Goal: Information Seeking & Learning: Find specific fact

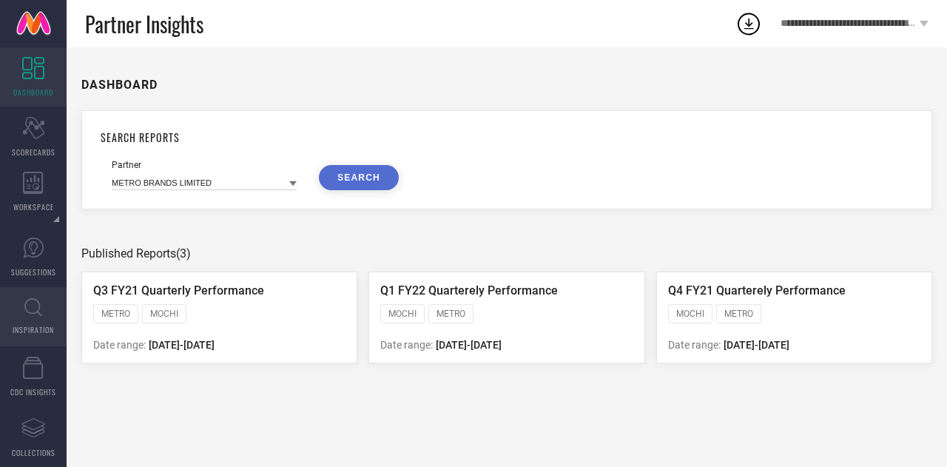
click at [35, 313] on icon at bounding box center [33, 307] width 18 height 18
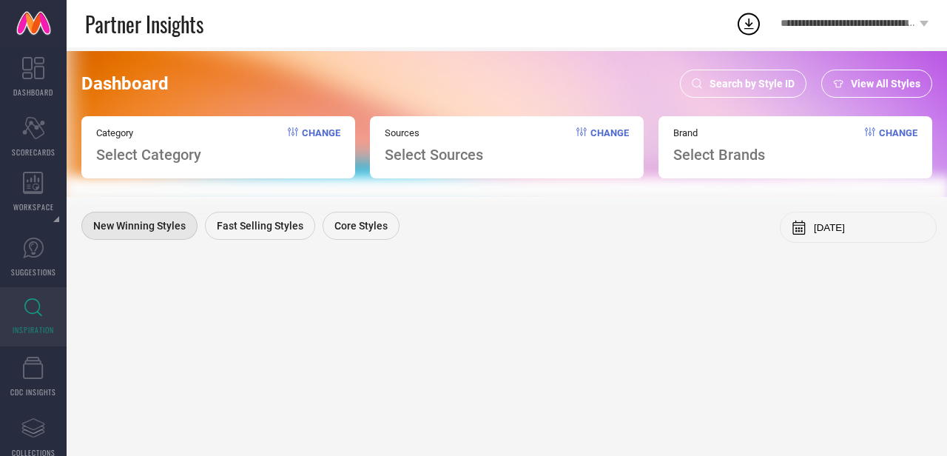
click at [759, 82] on span "Search by Style ID" at bounding box center [751, 84] width 85 height 12
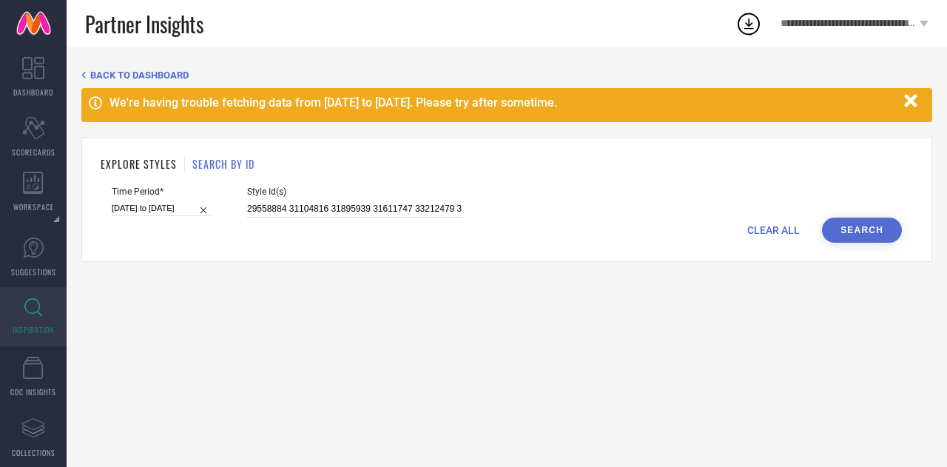
click at [294, 209] on input "29558884 31104816 31895939 31611747 33212479 32967298 29799996 32076254 3320601…" at bounding box center [354, 208] width 215 height 17
paste input "3588680 27506852 12956244 30603205 27161746 31391349 16618360 29431378 31391426…"
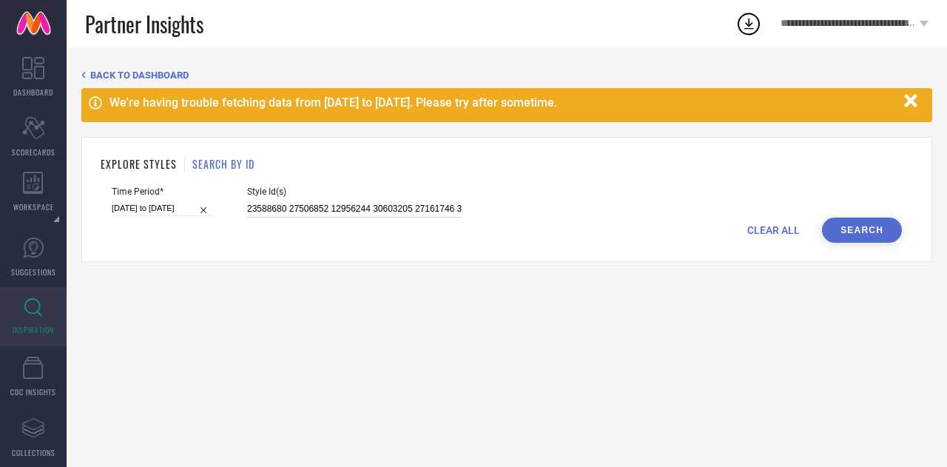
scroll to position [0, 328]
type input "23588680 27506852 12956244 30603205 27161746 31391349 16618360 29431378 3139142…"
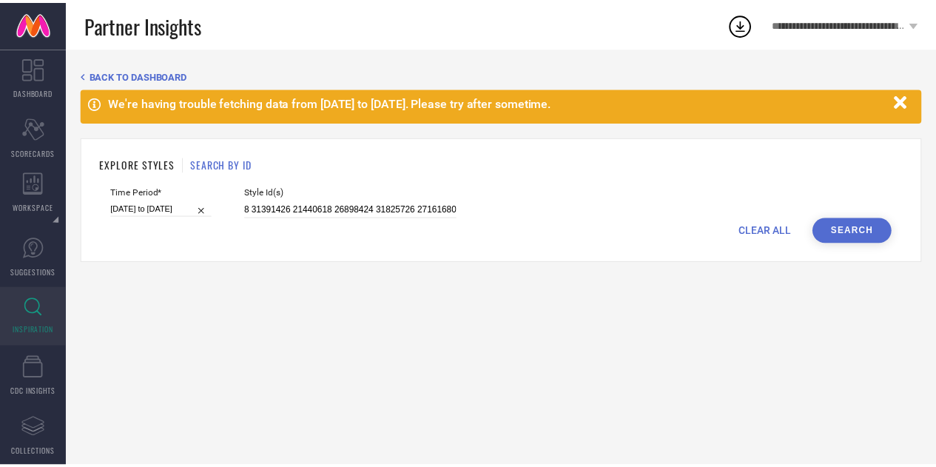
scroll to position [0, 0]
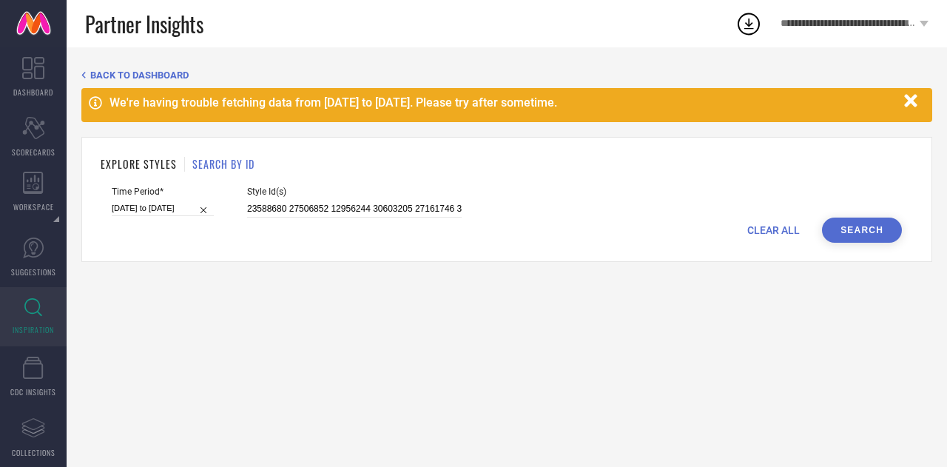
click at [885, 221] on button "Search" at bounding box center [862, 229] width 80 height 25
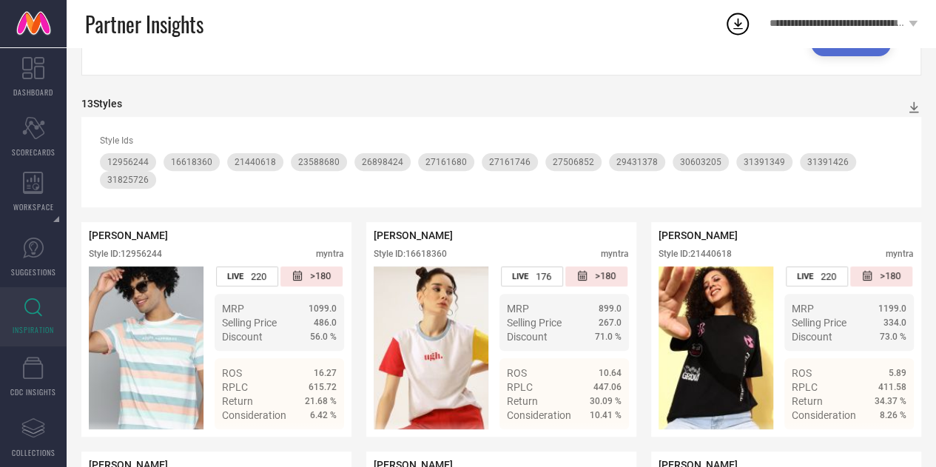
scroll to position [187, 0]
click at [914, 104] on icon at bounding box center [913, 106] width 15 height 15
click at [897, 163] on li "CSV" at bounding box center [897, 153] width 39 height 21
click at [737, 27] on icon at bounding box center [737, 23] width 27 height 27
click at [738, 30] on icon at bounding box center [737, 23] width 27 height 27
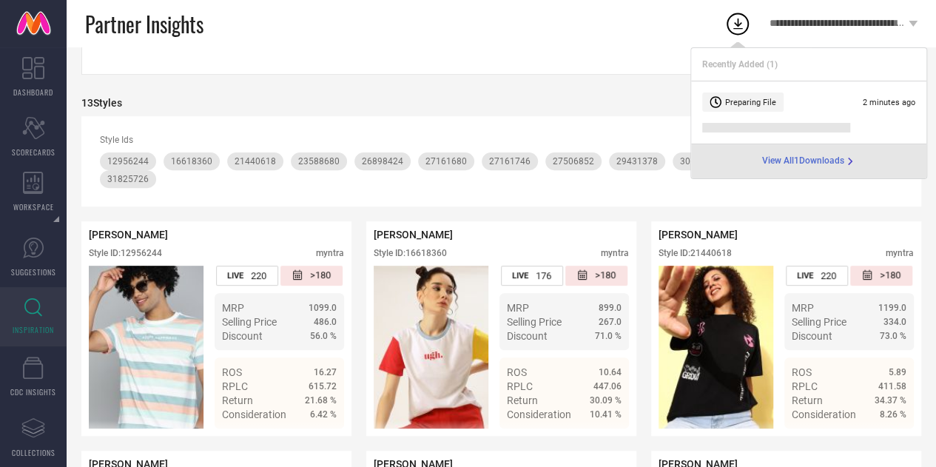
click at [815, 121] on li "Preparing File 2 minutes ago" at bounding box center [808, 112] width 235 height 63
click at [821, 158] on span "View All 1 Downloads" at bounding box center [803, 161] width 82 height 12
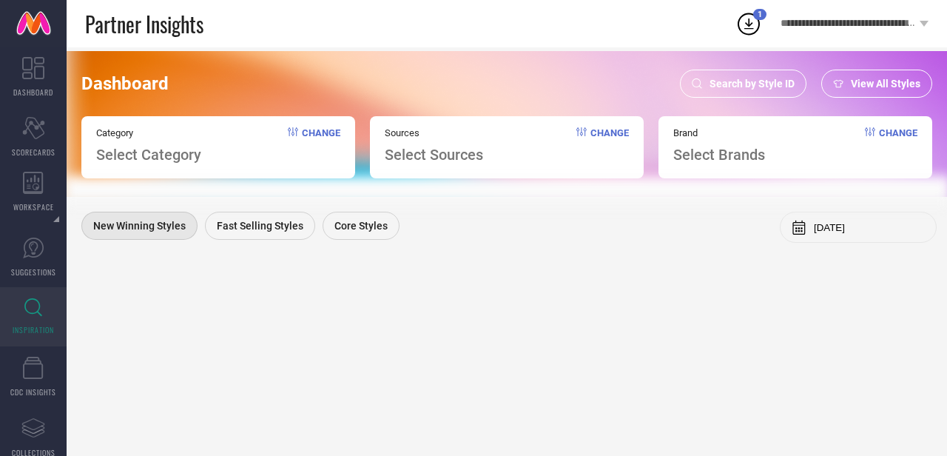
drag, startPoint x: 743, startPoint y: 2, endPoint x: 751, endPoint y: 21, distance: 20.9
click at [751, 21] on div "**********" at bounding box center [841, 23] width 212 height 47
click at [751, 21] on icon at bounding box center [748, 23] width 27 height 27
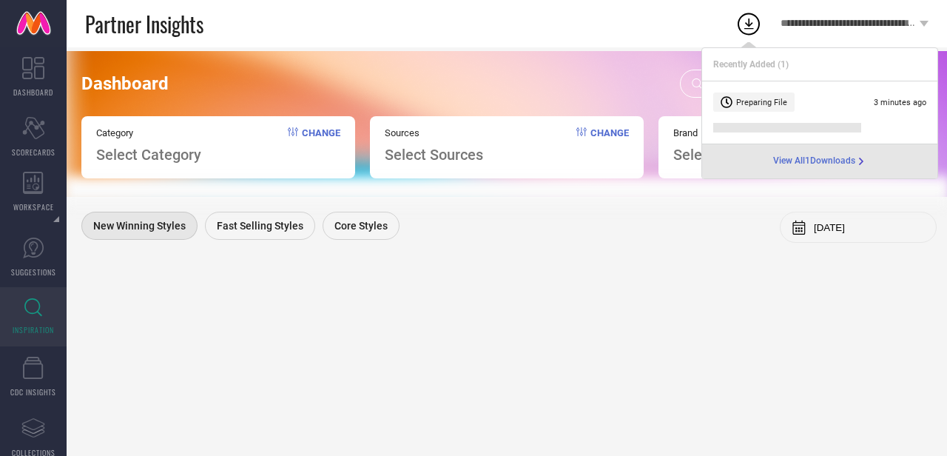
click at [786, 104] on div "Preparing File" at bounding box center [753, 101] width 81 height 19
click at [792, 129] on span at bounding box center [787, 128] width 148 height 10
click at [799, 161] on span "View All 1 Downloads" at bounding box center [814, 161] width 82 height 12
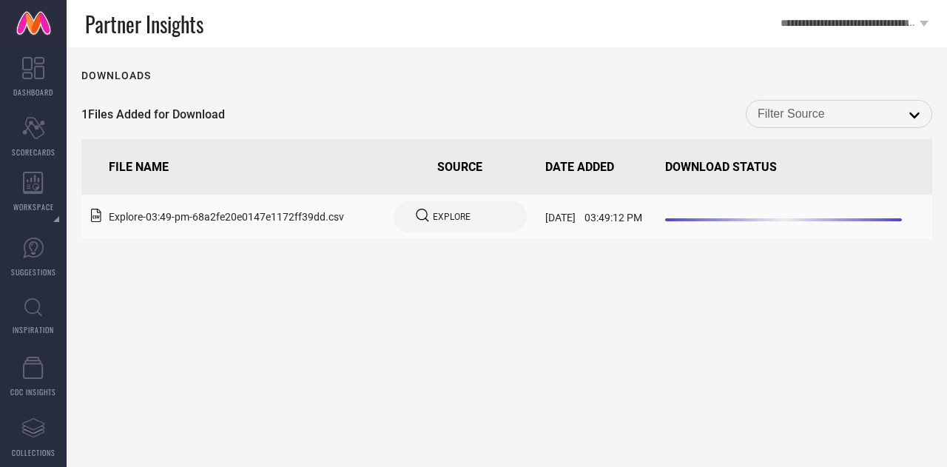
click at [433, 234] on td "EXPLORE" at bounding box center [459, 217] width 159 height 44
click at [430, 224] on div "EXPLORE" at bounding box center [460, 217] width 89 height 16
click at [433, 217] on span "EXPLORE" at bounding box center [452, 217] width 38 height 10
click at [658, 215] on td "18-August-2025 03:49:12 PM" at bounding box center [598, 217] width 119 height 44
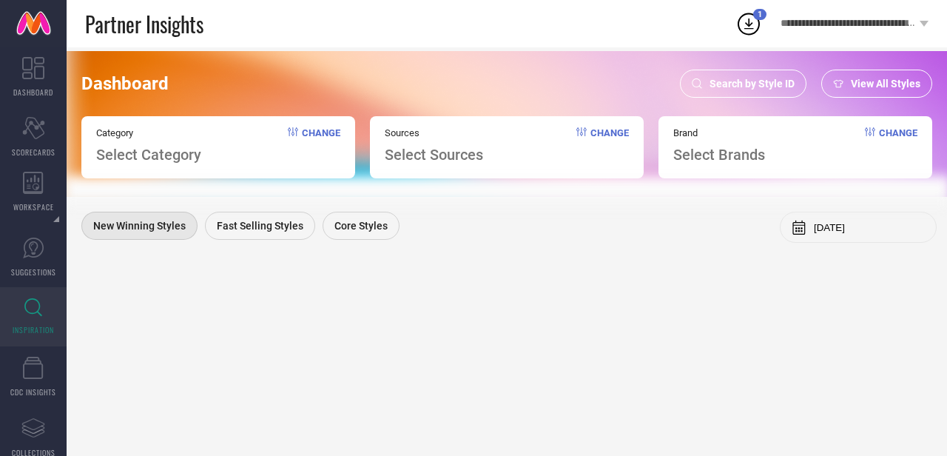
click at [737, 81] on span "Search by Style ID" at bounding box center [751, 84] width 85 height 12
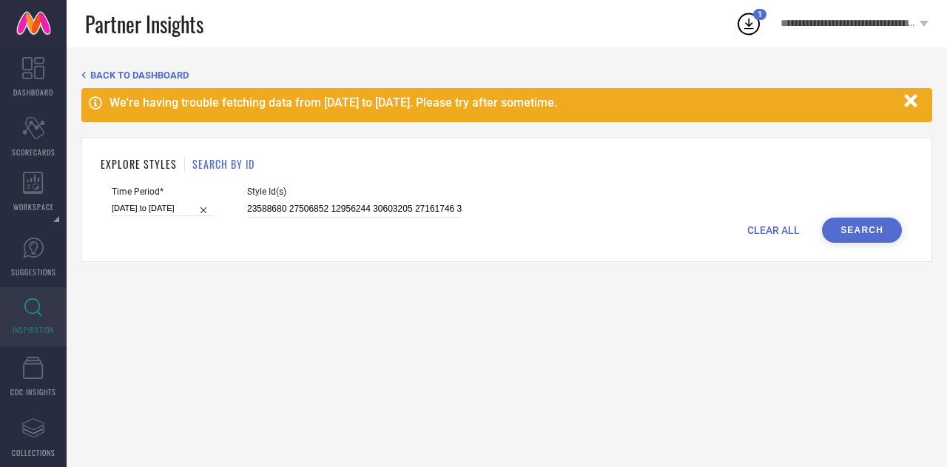
click at [852, 237] on button "Search" at bounding box center [862, 229] width 80 height 25
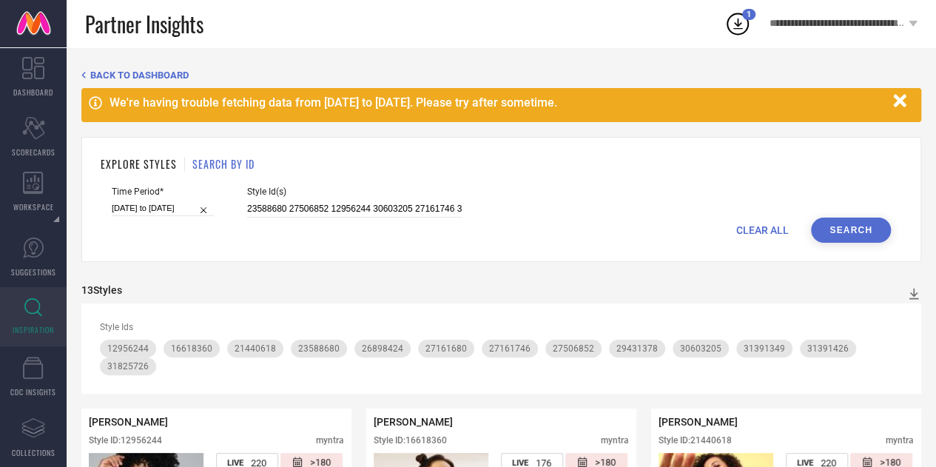
click at [908, 100] on icon "button" at bounding box center [900, 101] width 18 height 18
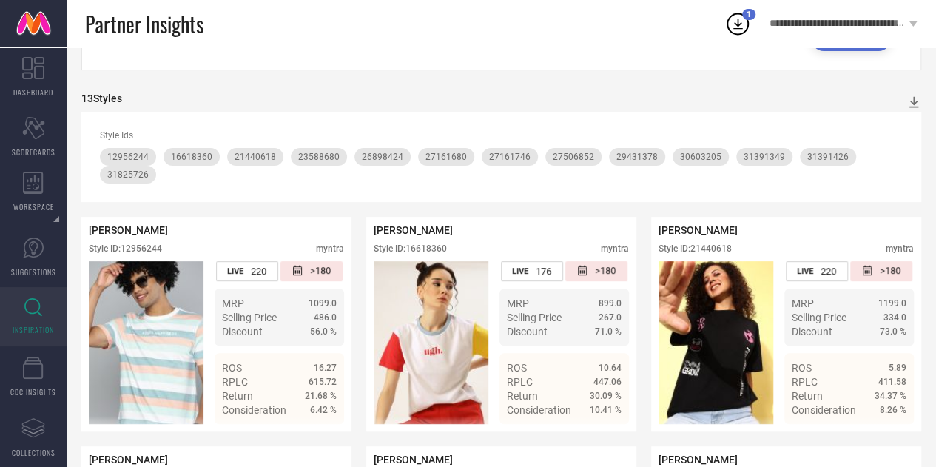
scroll to position [142, 0]
click at [742, 33] on circle at bounding box center [737, 24] width 21 height 21
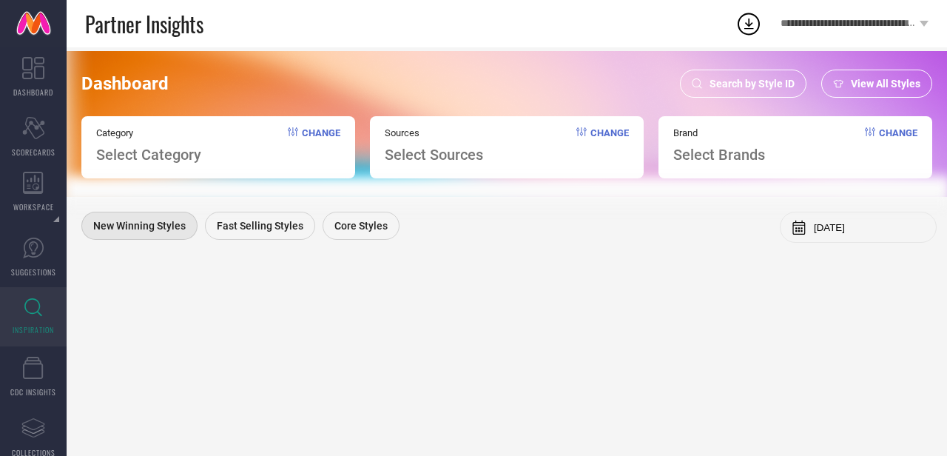
click at [749, 21] on icon at bounding box center [749, 23] width 10 height 11
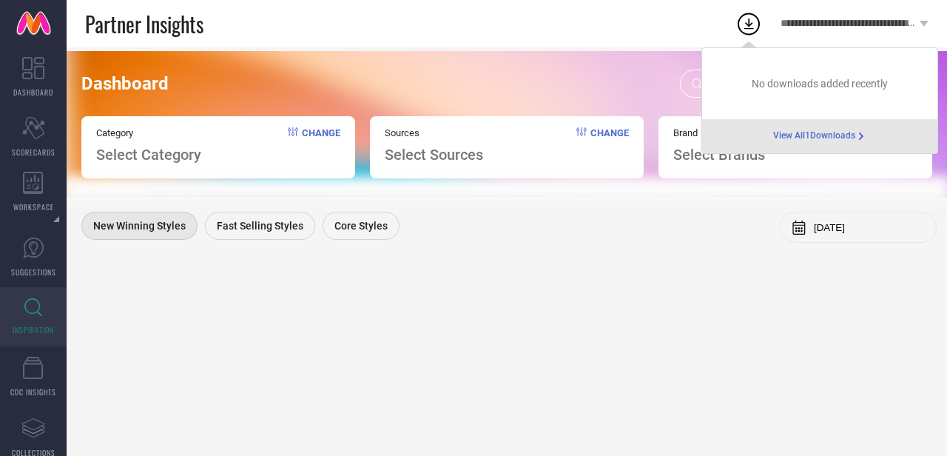
click at [749, 21] on icon at bounding box center [749, 23] width 10 height 11
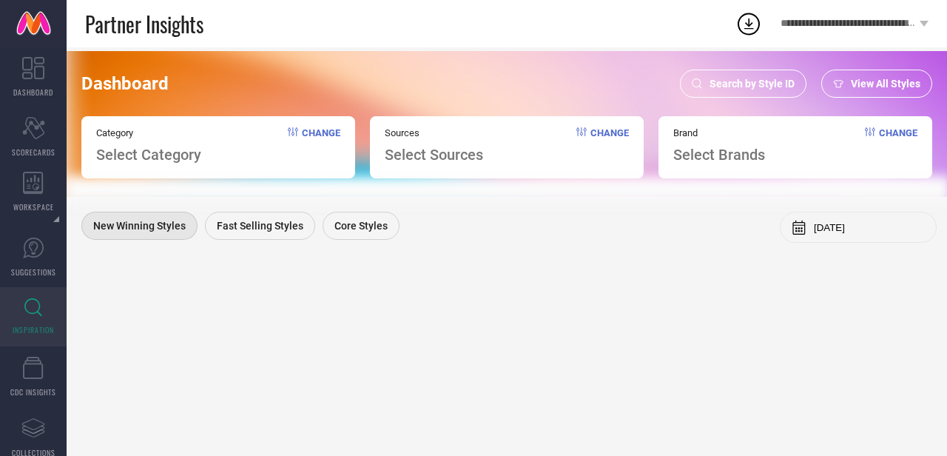
click at [629, 90] on div "Dashboard Search by Style ID View All Styles" at bounding box center [506, 84] width 851 height 28
click at [731, 91] on div "Search by Style ID" at bounding box center [743, 84] width 126 height 28
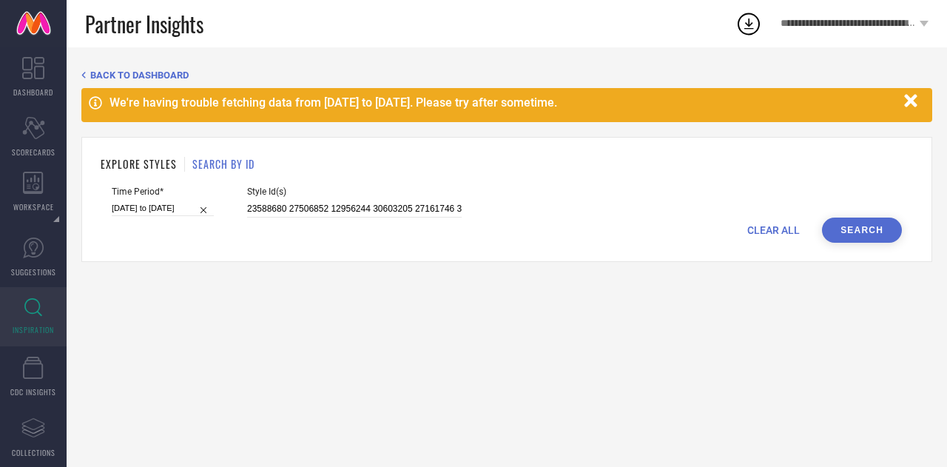
click at [844, 215] on div "Time Period* [DATE] to [DATE] Style Id(s) 23588680 27506852 12956244 30603205 2…" at bounding box center [507, 201] width 790 height 31
click at [845, 226] on button "Search" at bounding box center [862, 229] width 80 height 25
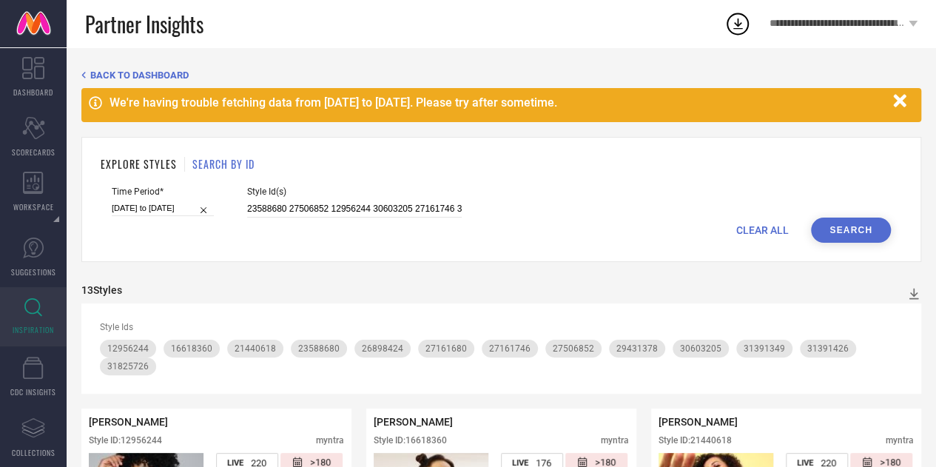
click at [902, 104] on icon "button" at bounding box center [899, 100] width 13 height 13
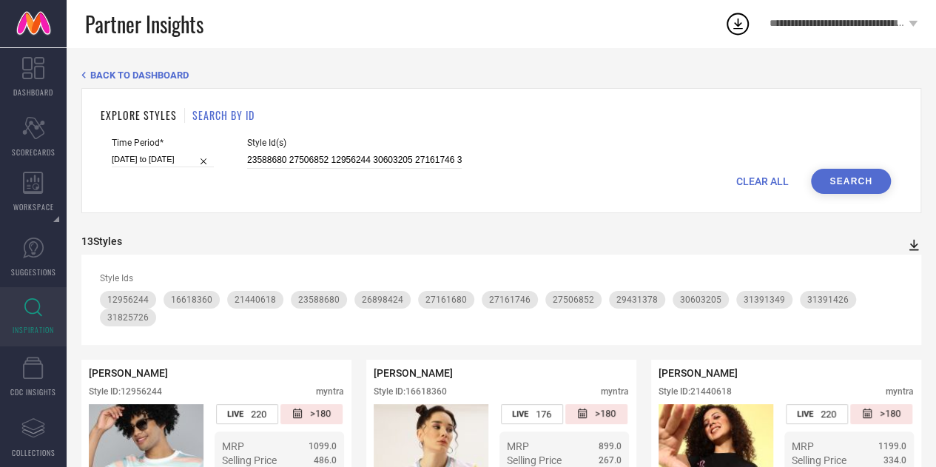
click at [914, 241] on icon at bounding box center [913, 244] width 15 height 15
drag, startPoint x: 899, startPoint y: 271, endPoint x: 899, endPoint y: 334, distance: 62.9
click at [914, 247] on icon at bounding box center [914, 245] width 10 height 11
click at [896, 297] on span "CSV" at bounding box center [897, 293] width 17 height 10
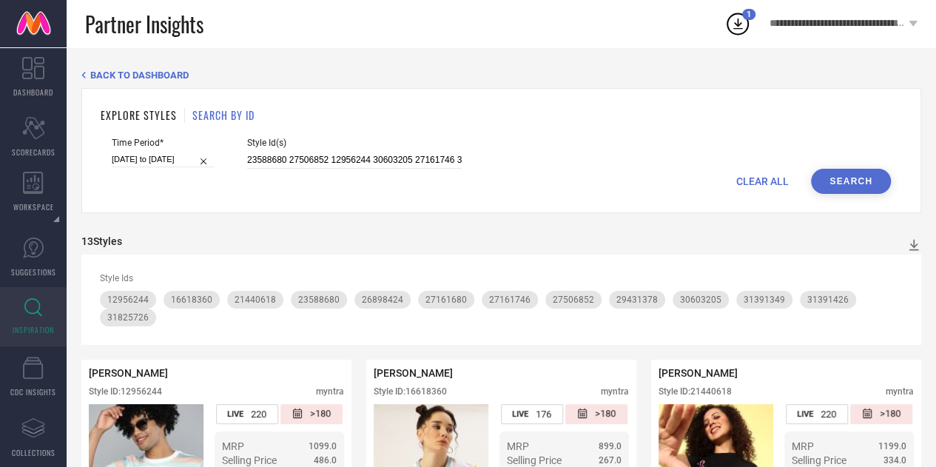
click at [743, 26] on icon at bounding box center [737, 23] width 27 height 27
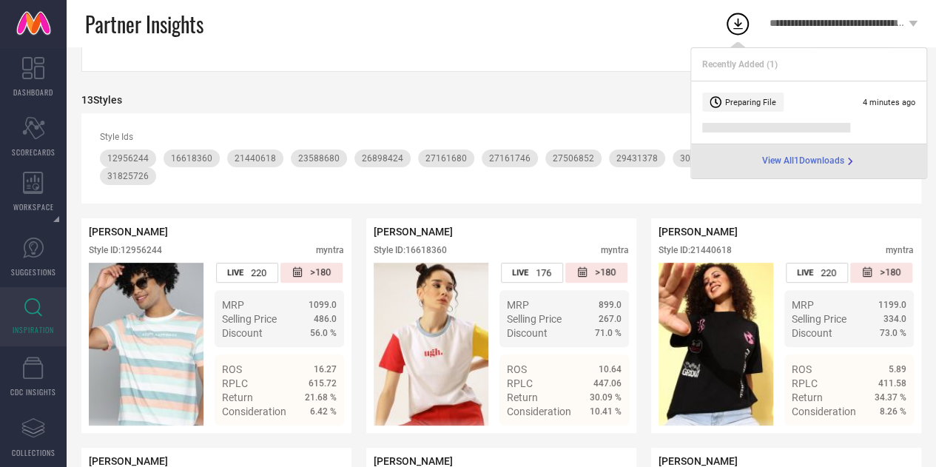
scroll to position [142, 0]
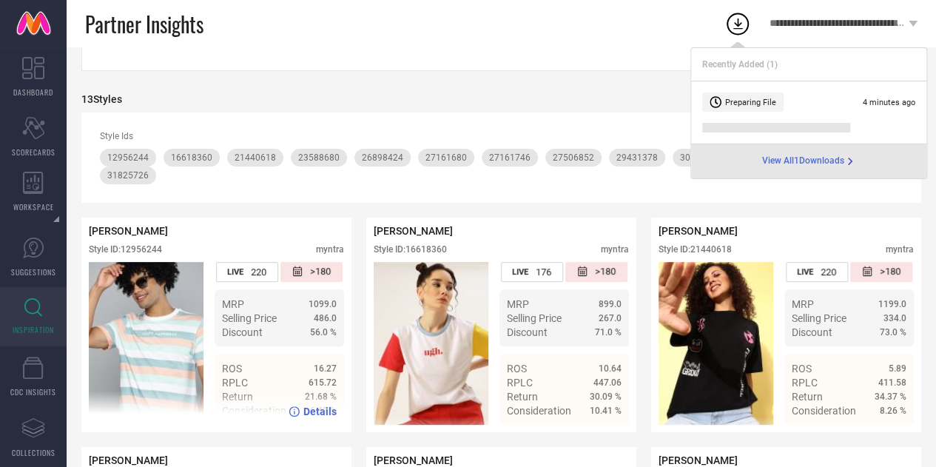
click at [180, 244] on div "[PERSON_NAME] Style ID: 12956244 myntra" at bounding box center [216, 243] width 255 height 37
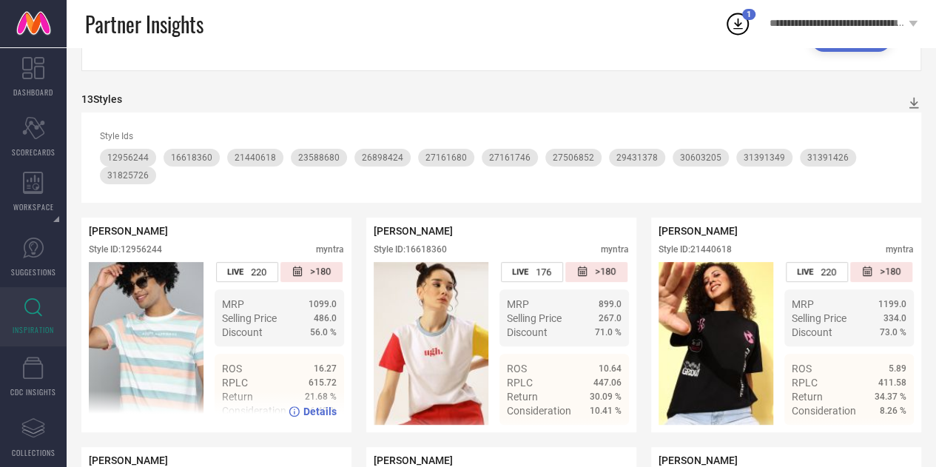
click at [180, 244] on div "[PERSON_NAME] Style ID: 12956244 myntra" at bounding box center [216, 243] width 255 height 37
click at [305, 416] on span "Details" at bounding box center [319, 411] width 33 height 12
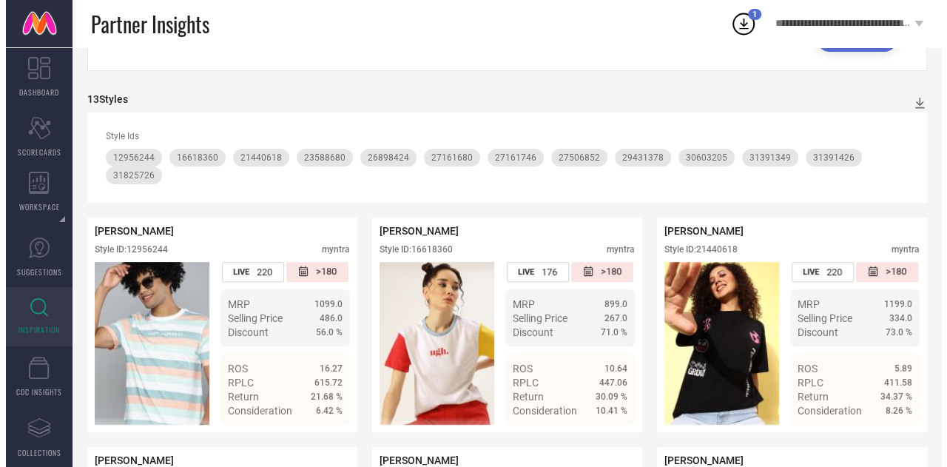
scroll to position [0, 0]
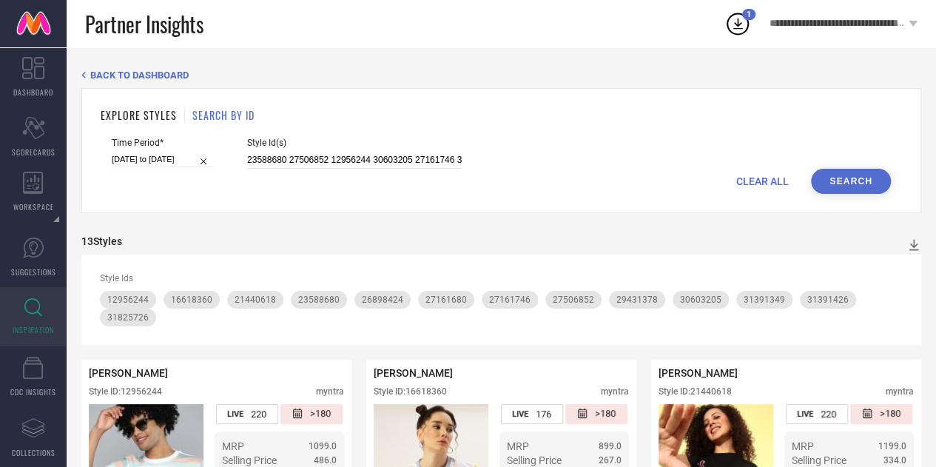
click at [124, 78] on span "BACK TO DASHBOARD" at bounding box center [139, 75] width 98 height 11
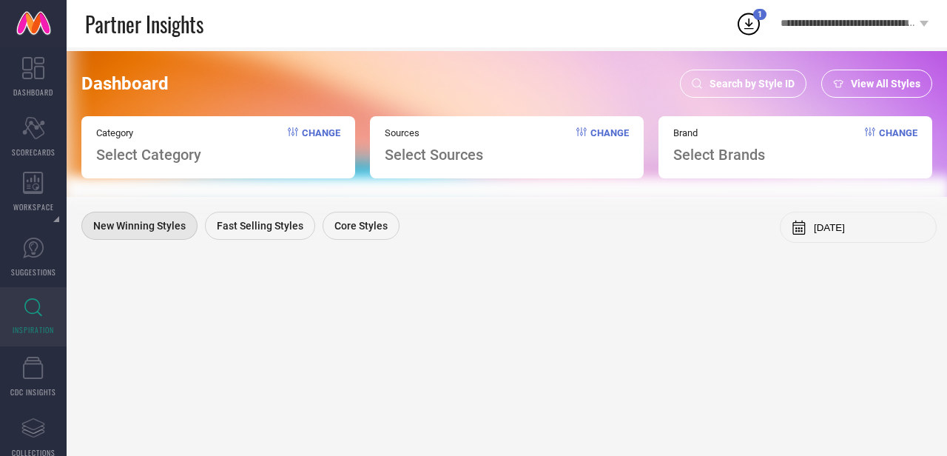
click at [776, 83] on span "Search by Style ID" at bounding box center [751, 84] width 85 height 12
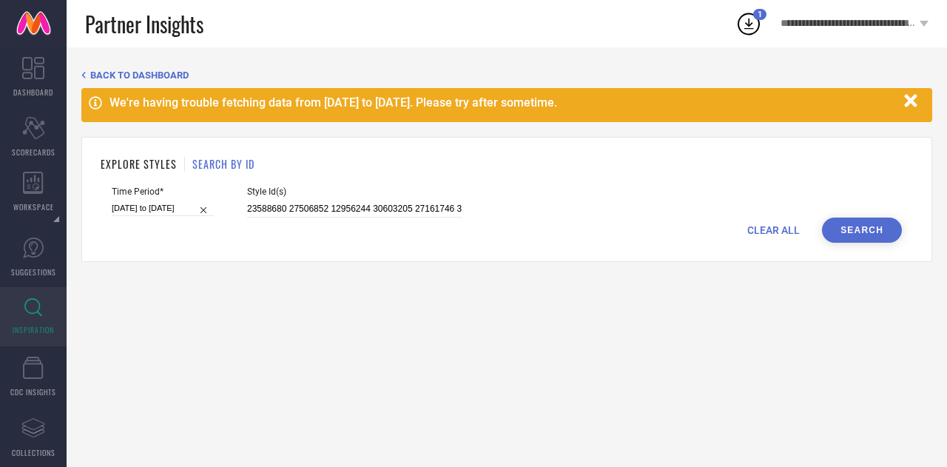
click at [32, 295] on link "INSPIRATION" at bounding box center [33, 316] width 67 height 59
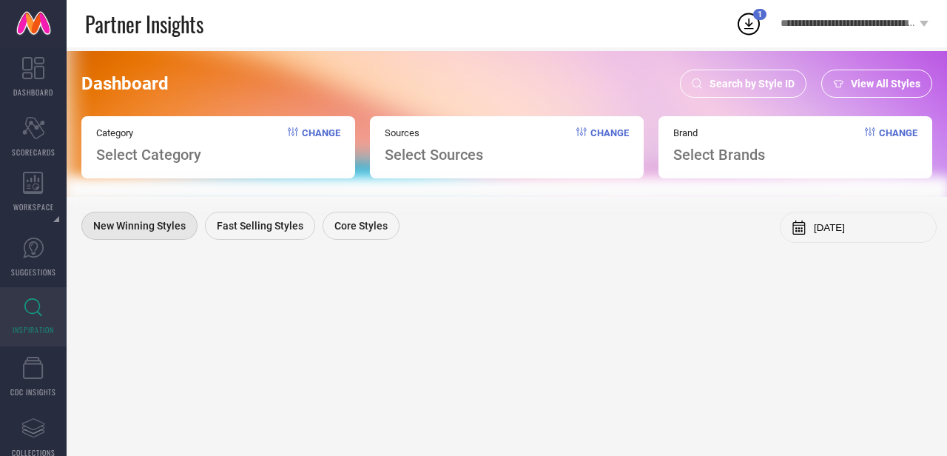
click at [774, 91] on div "Search by Style ID" at bounding box center [743, 84] width 126 height 28
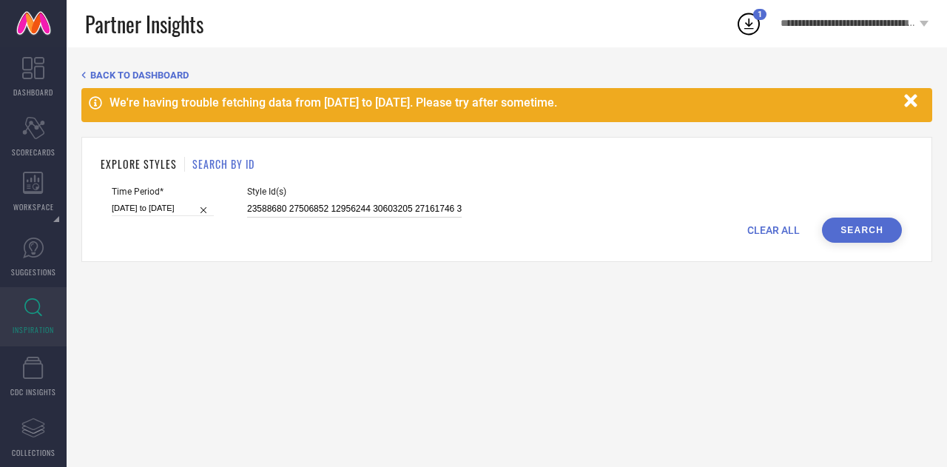
click at [308, 209] on input "23588680 27506852 12956244 30603205 27161746 31391349 16618360 29431378 3139142…" at bounding box center [354, 208] width 215 height 17
paste input "KK_SS25_W_TS_MP300_A KK_SS25_W_TS_MP300_B KK_SS25_W_TS_MP301_A KK_SS25_W_TS_MP3…"
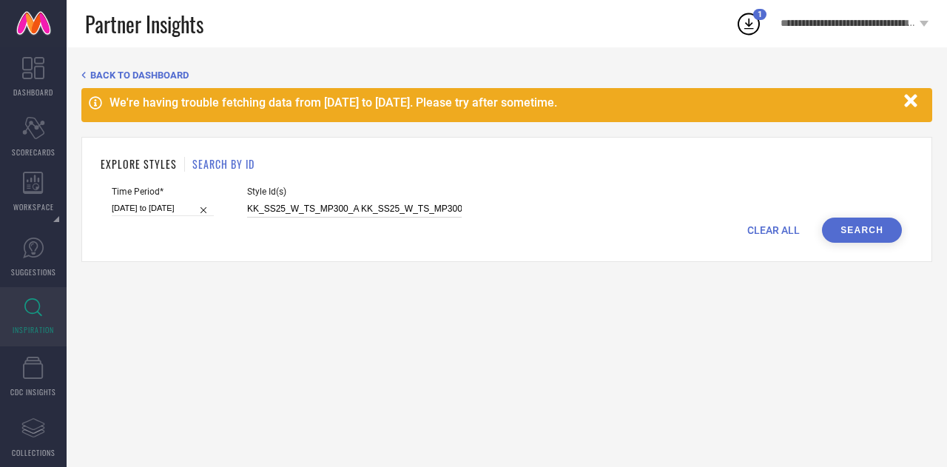
scroll to position [0, 2107]
type input "KK_SS25_W_TS_MP300_A KK_SS25_W_TS_MP300_B KK_SS25_W_TS_MP301_A KK_SS25_W_TS_MP3…"
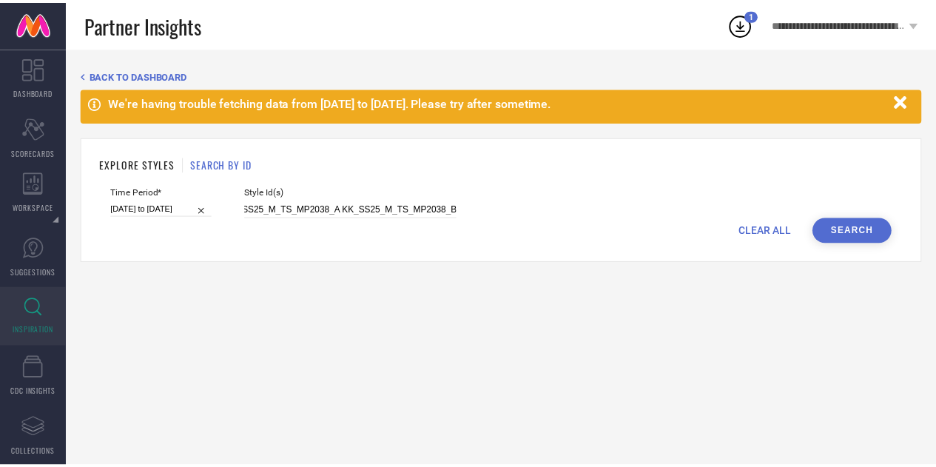
scroll to position [0, 0]
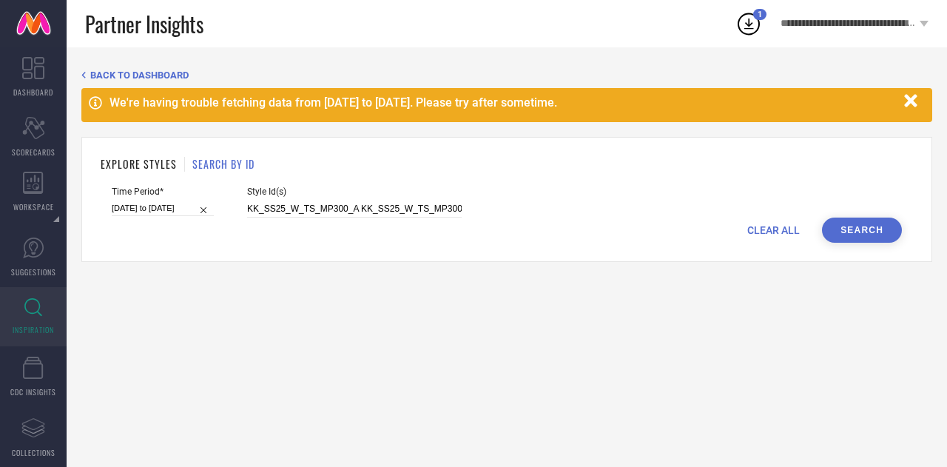
click at [855, 214] on div "Time Period* [DATE] to [DATE] Style Id(s) KK_SS25_W_TS_MP300_A KK_SS25_W_TS_MP3…" at bounding box center [507, 201] width 790 height 31
click at [851, 229] on button "Search" at bounding box center [862, 229] width 80 height 25
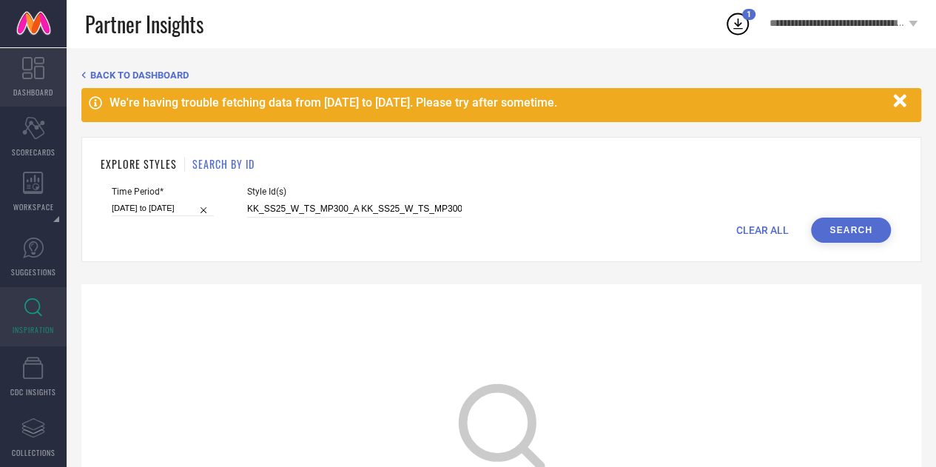
click at [22, 67] on icon at bounding box center [33, 68] width 22 height 22
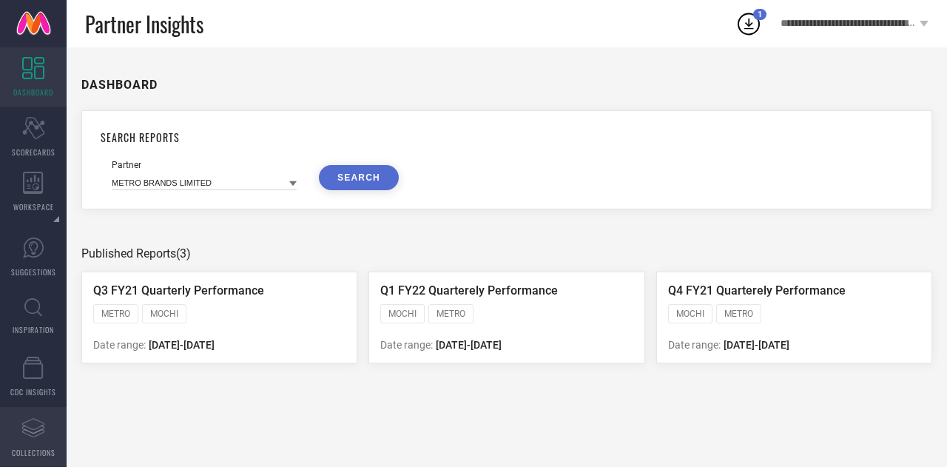
click at [47, 432] on link "Assortments Created with Sketch. COLLECTIONS" at bounding box center [33, 436] width 67 height 59
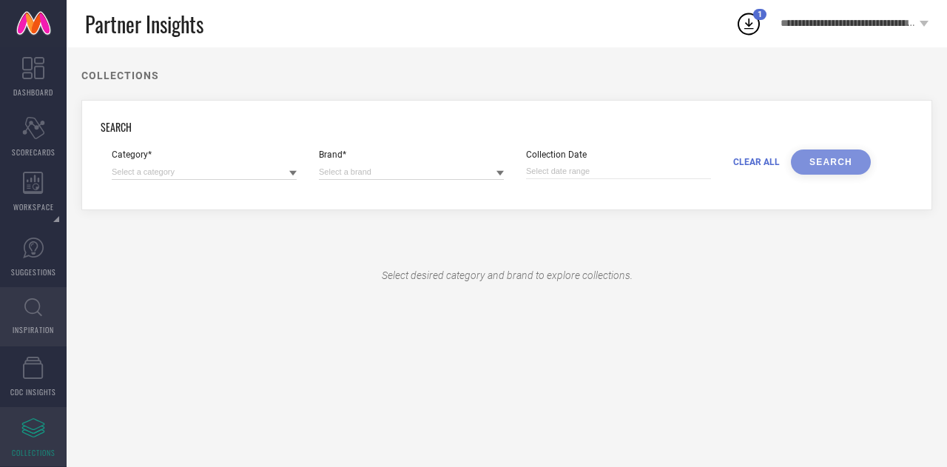
click at [31, 314] on icon at bounding box center [33, 307] width 18 height 18
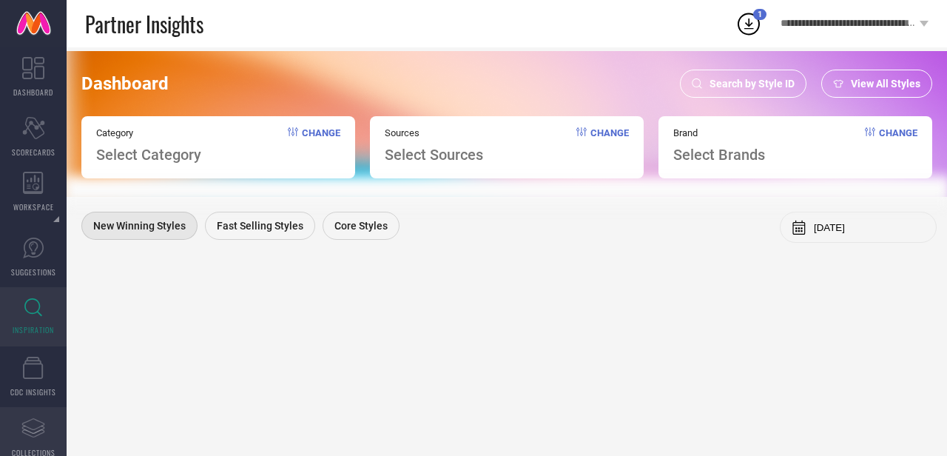
click at [39, 427] on icon at bounding box center [33, 429] width 23 height 8
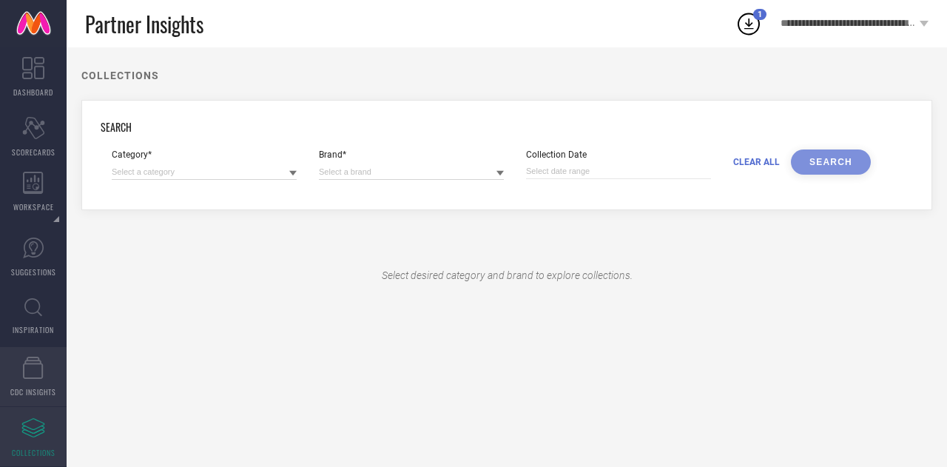
click at [30, 384] on link "CDC INSIGHTS" at bounding box center [33, 376] width 67 height 59
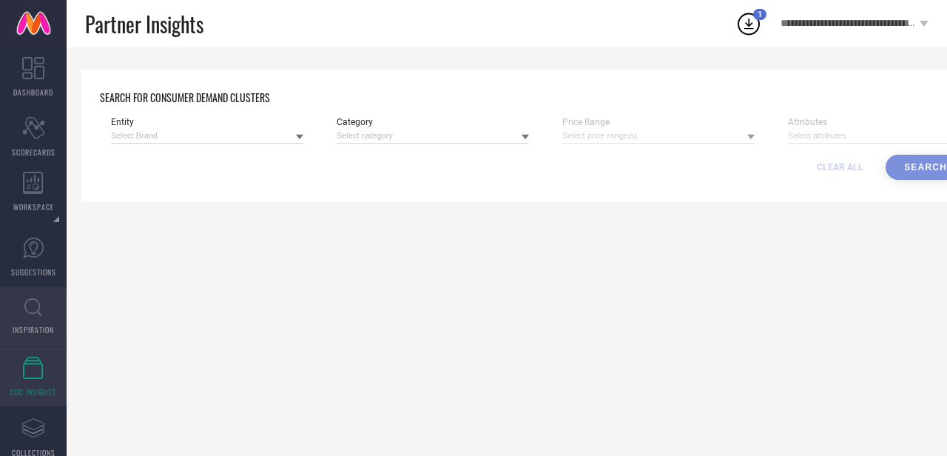
click at [36, 317] on link "INSPIRATION" at bounding box center [33, 316] width 67 height 59
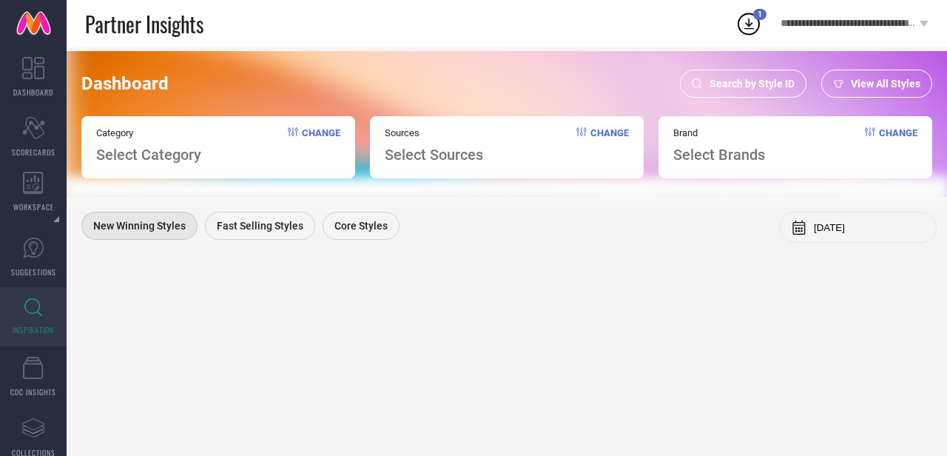
click at [879, 87] on span "View All Styles" at bounding box center [886, 84] width 70 height 12
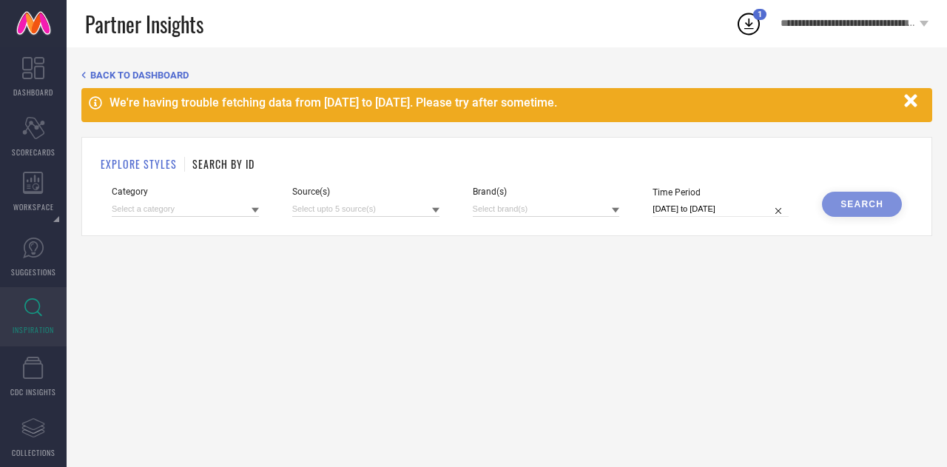
click at [912, 100] on icon "button" at bounding box center [910, 100] width 13 height 13
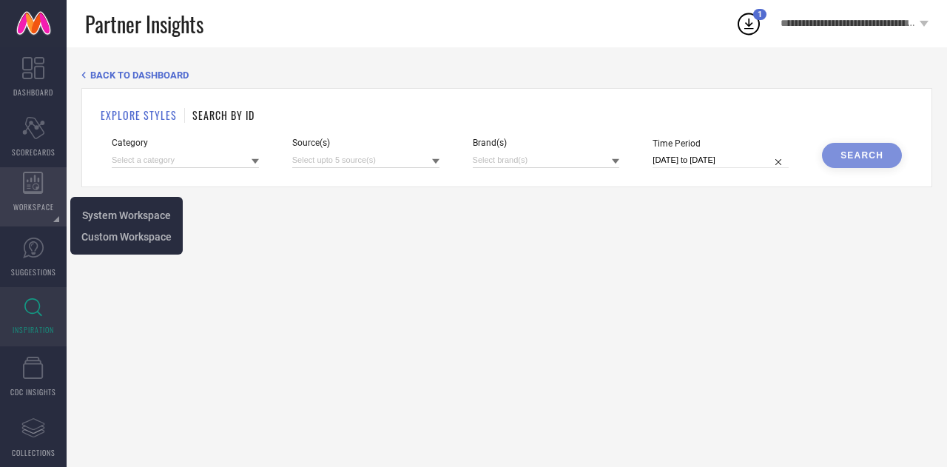
click at [24, 190] on icon at bounding box center [33, 183] width 21 height 22
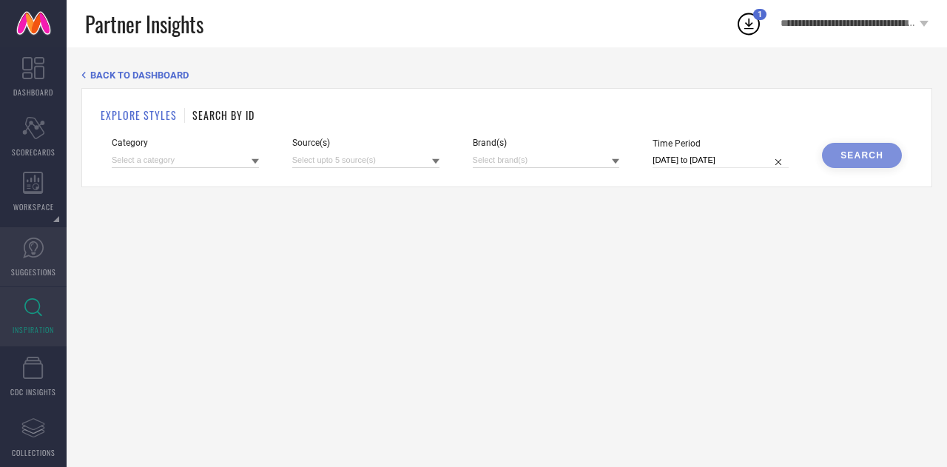
click at [23, 261] on link "SUGGESTIONS" at bounding box center [33, 256] width 67 height 59
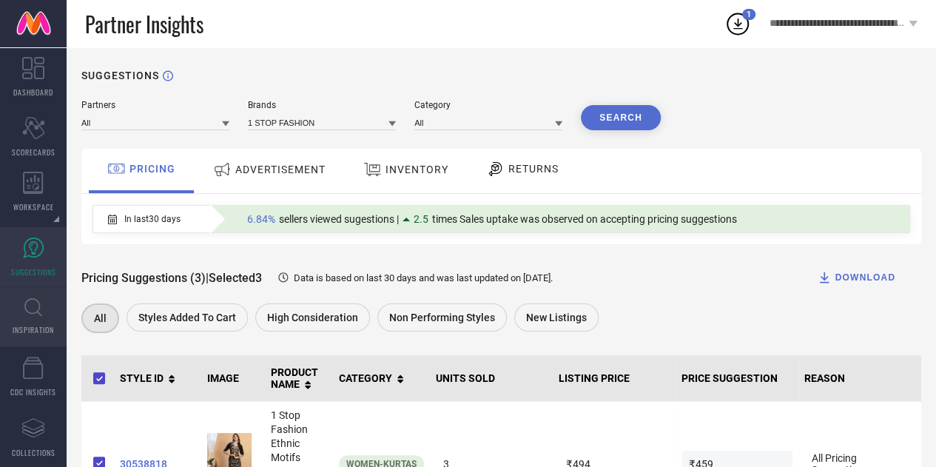
click at [34, 332] on span "INSPIRATION" at bounding box center [33, 329] width 41 height 11
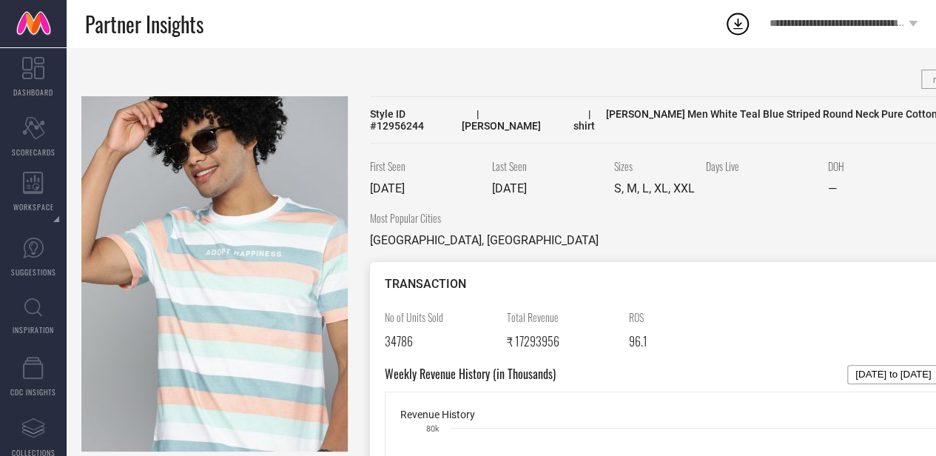
click at [735, 19] on icon at bounding box center [737, 23] width 27 height 27
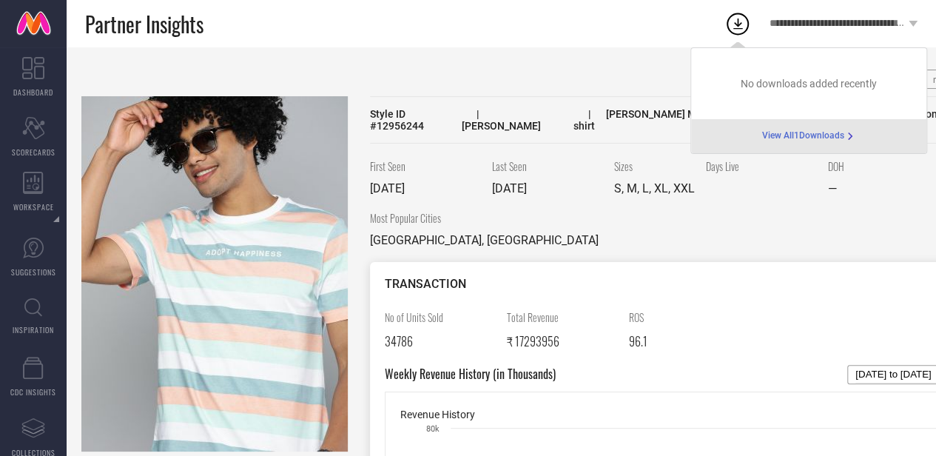
click at [823, 141] on span "View All 1 Downloads" at bounding box center [803, 136] width 82 height 12
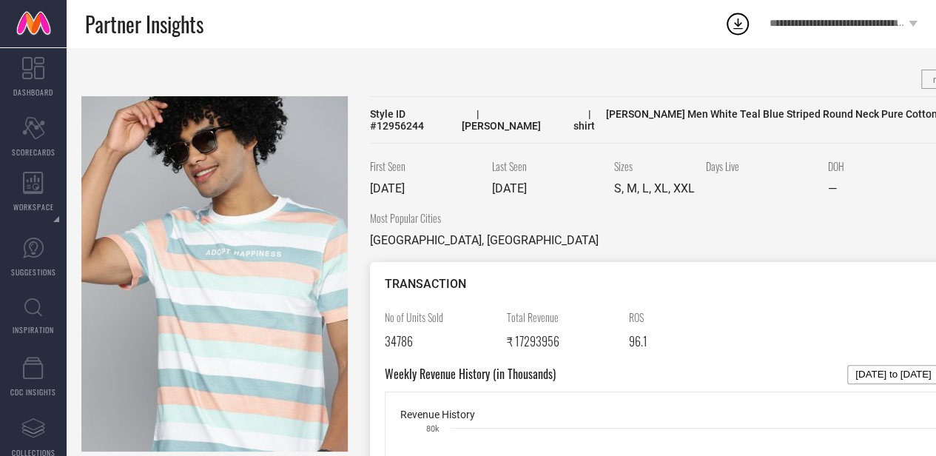
click at [743, 29] on icon at bounding box center [737, 23] width 27 height 27
